Goal: Transaction & Acquisition: Subscribe to service/newsletter

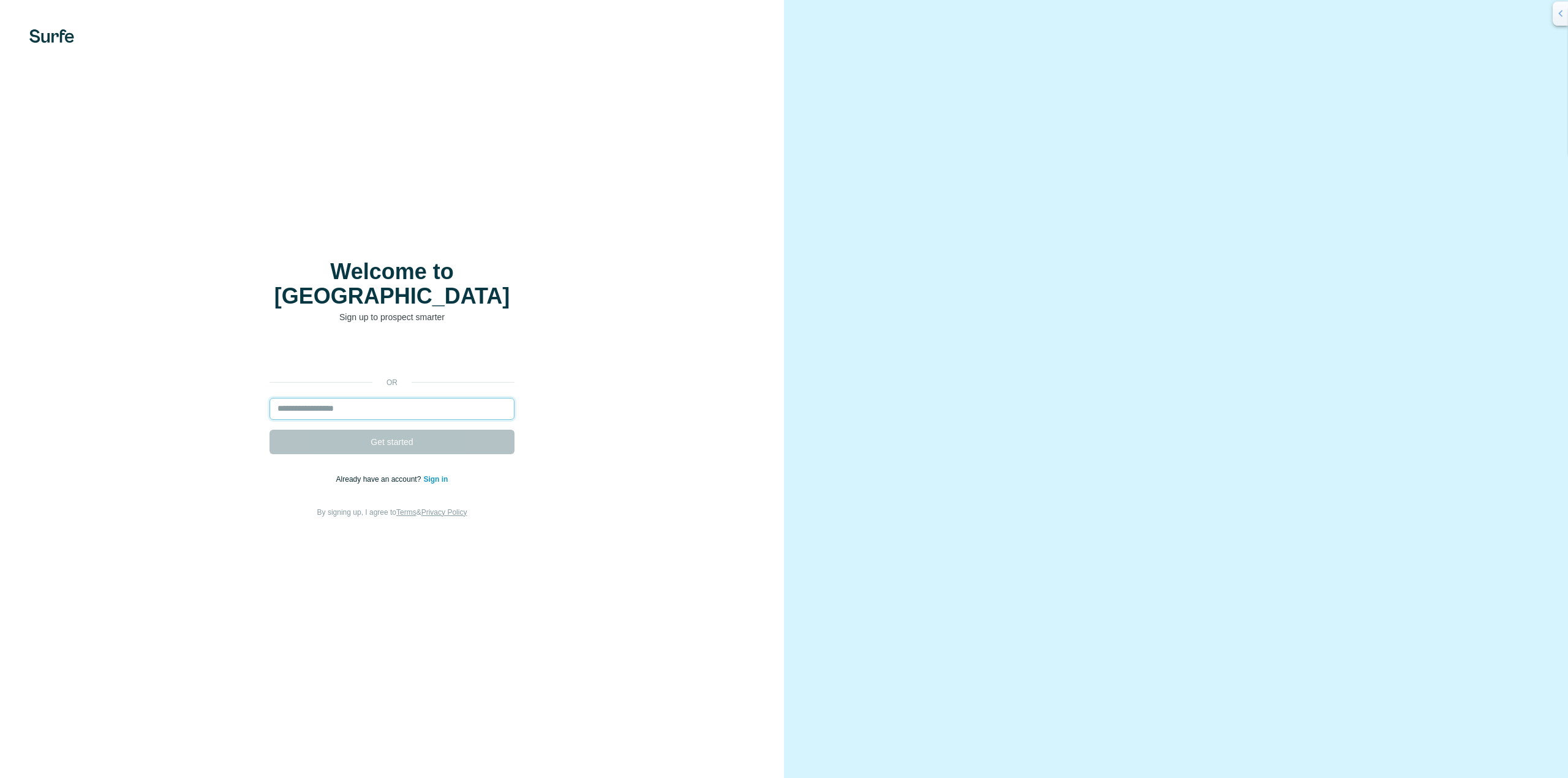
click at [404, 399] on input "email" at bounding box center [392, 408] width 245 height 22
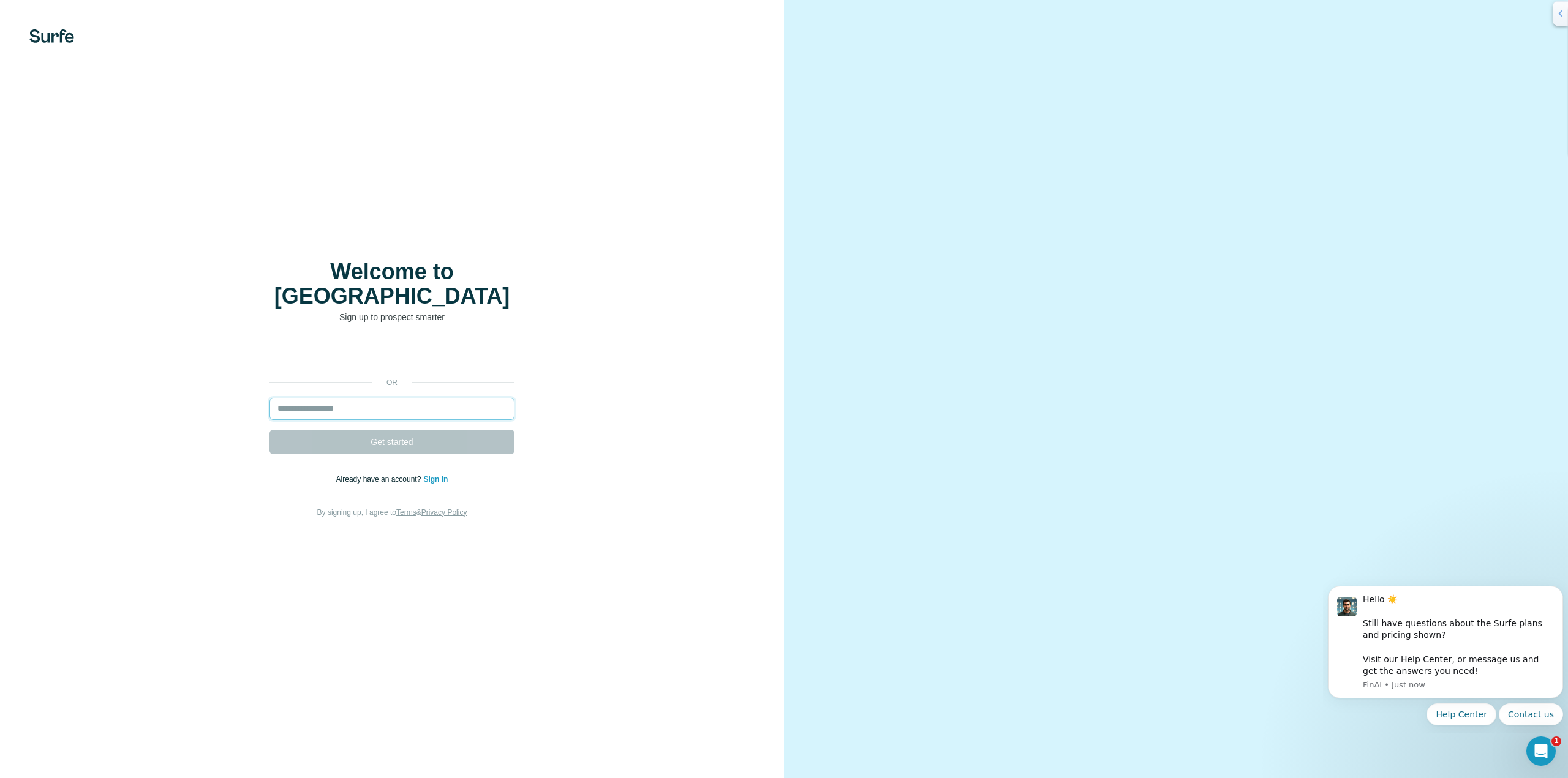
type input "**********"
click at [411, 439] on button "Get started" at bounding box center [392, 442] width 245 height 24
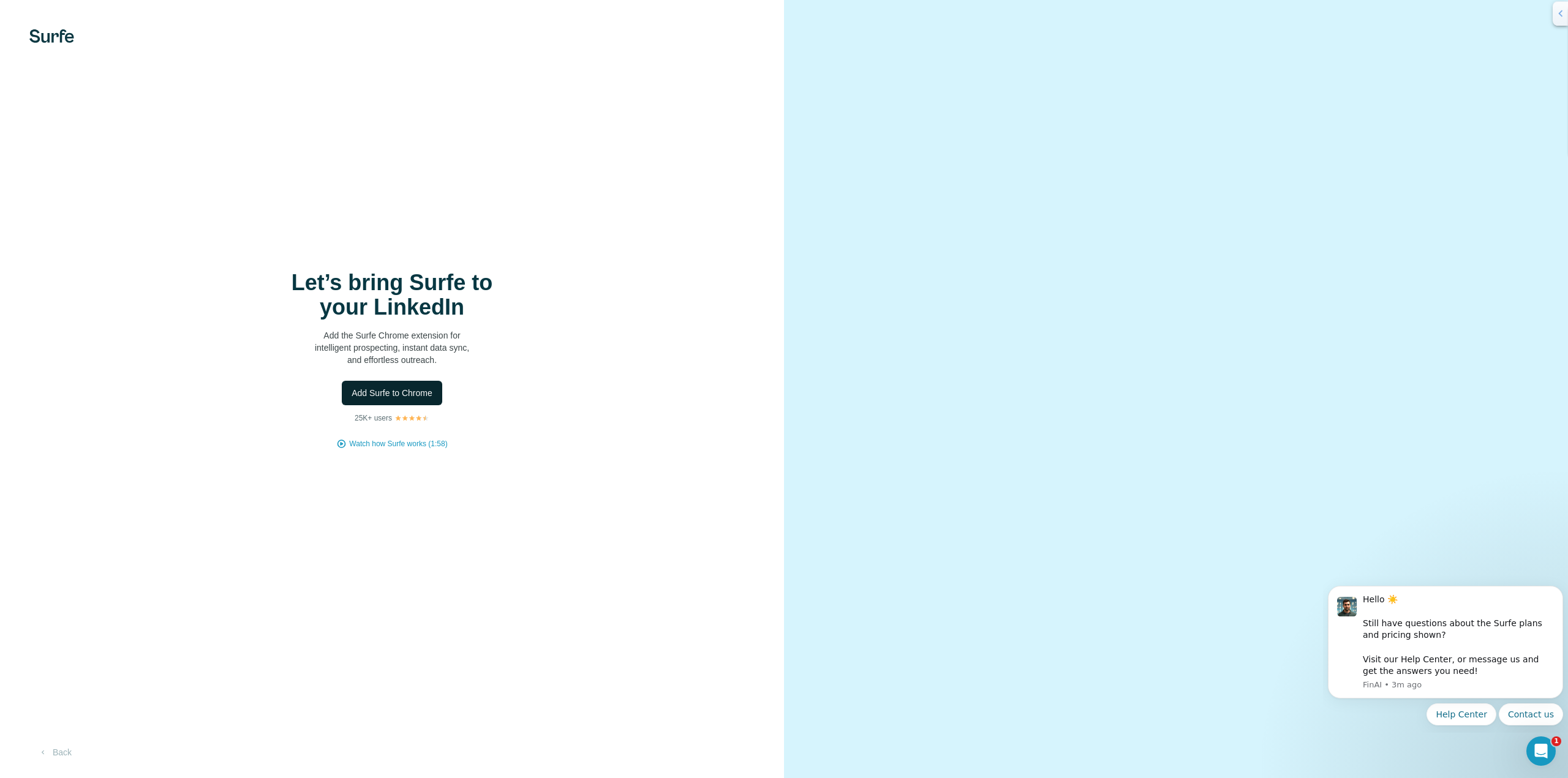
click at [423, 390] on span "Add Surfe to Chrome" at bounding box center [392, 393] width 81 height 12
